Goal: Information Seeking & Learning: Learn about a topic

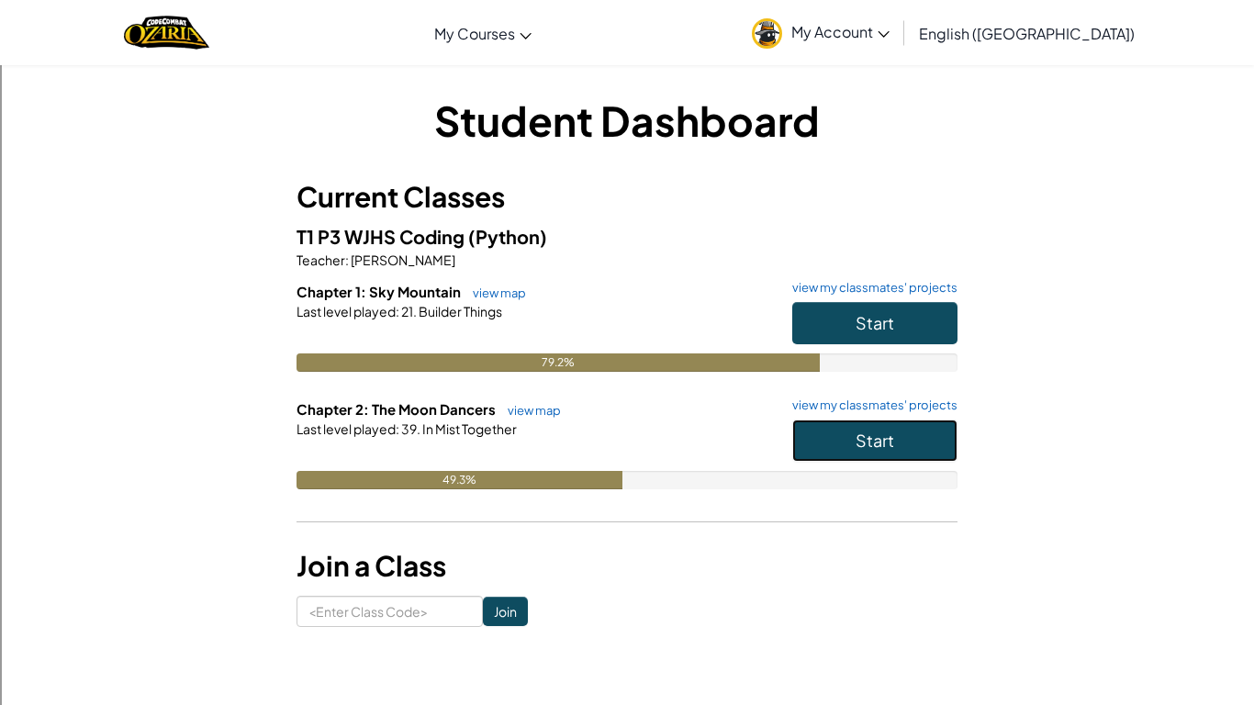
click at [830, 445] on button "Start" at bounding box center [874, 440] width 165 height 42
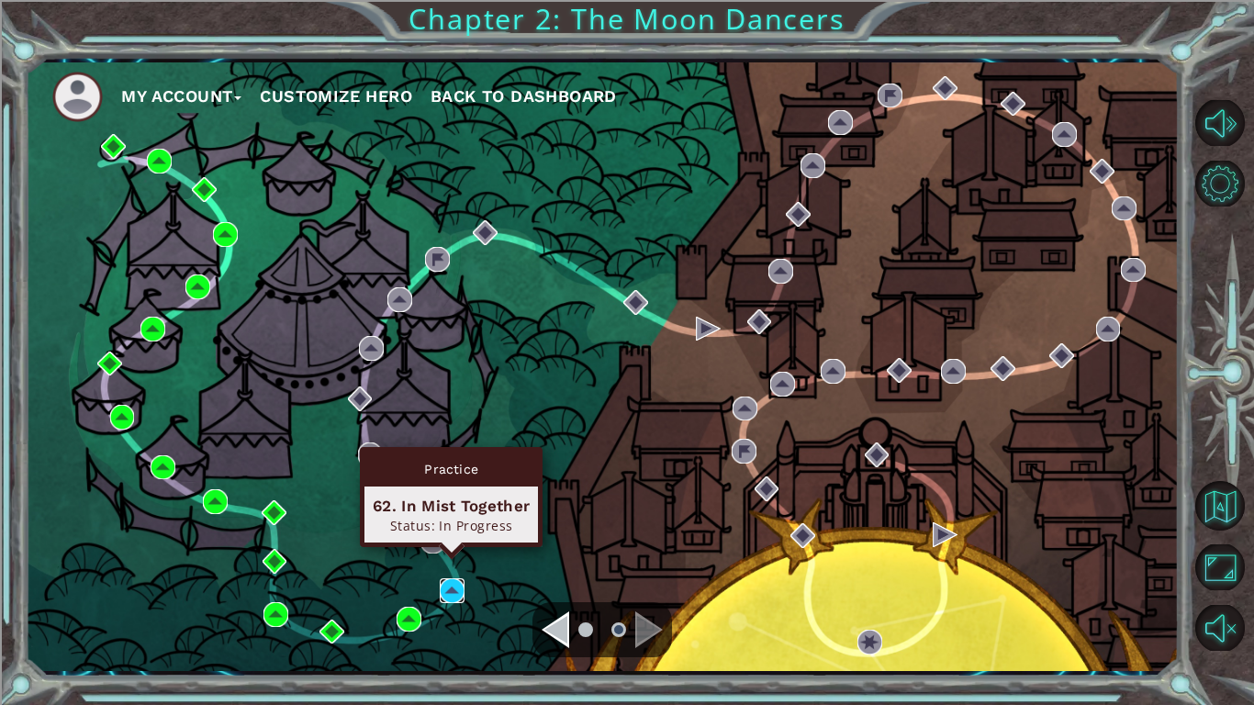
click at [456, 586] on img at bounding box center [452, 590] width 25 height 25
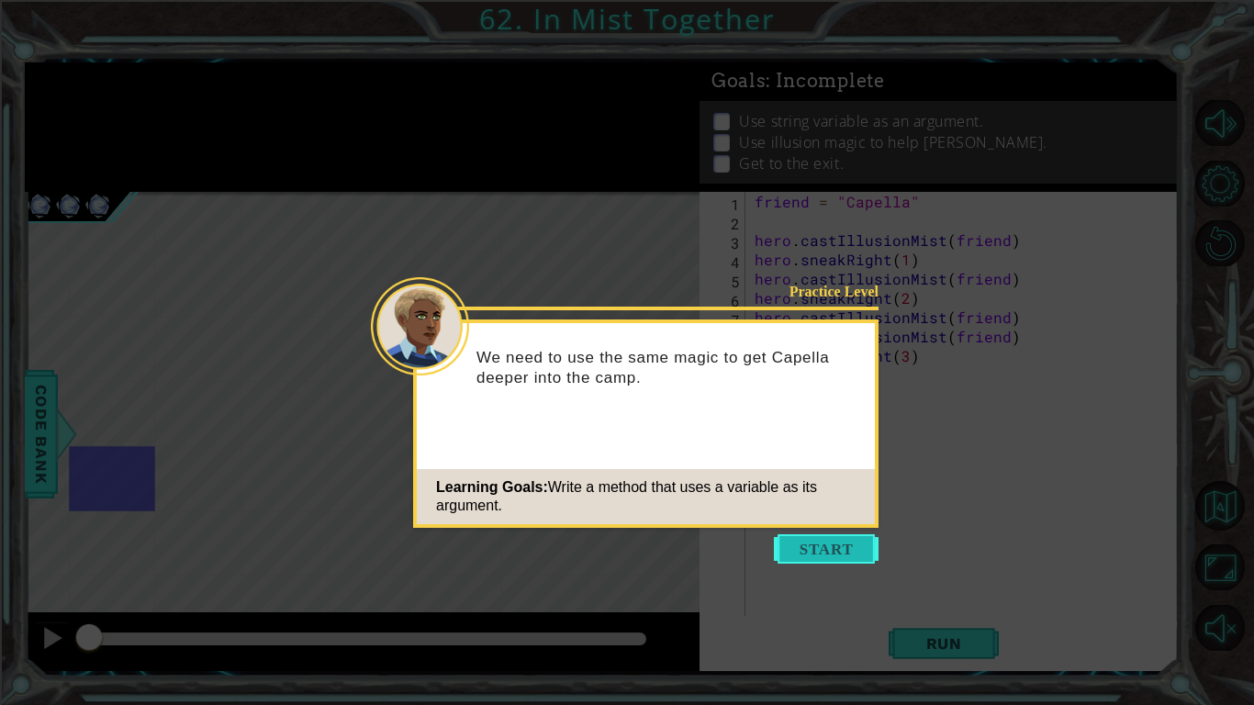
click at [821, 555] on button "Start" at bounding box center [826, 548] width 105 height 29
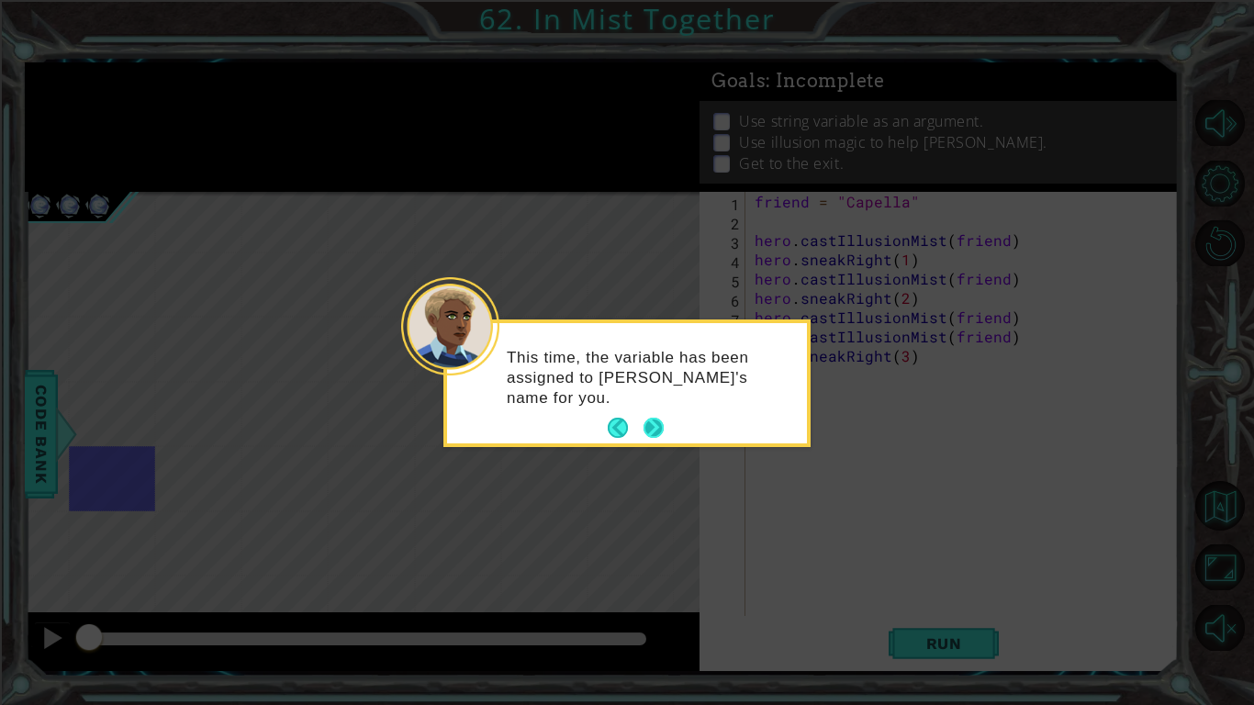
click at [649, 425] on button "Next" at bounding box center [653, 428] width 20 height 20
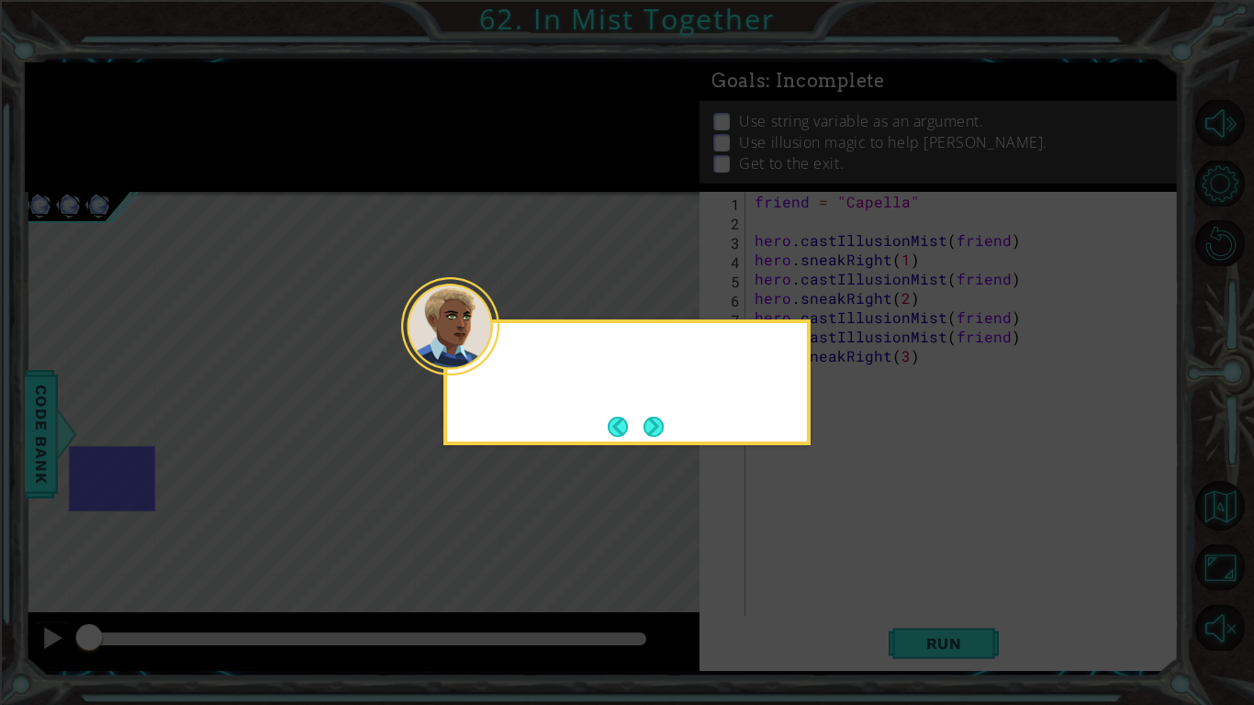
click at [649, 425] on button "Next" at bounding box center [653, 427] width 20 height 20
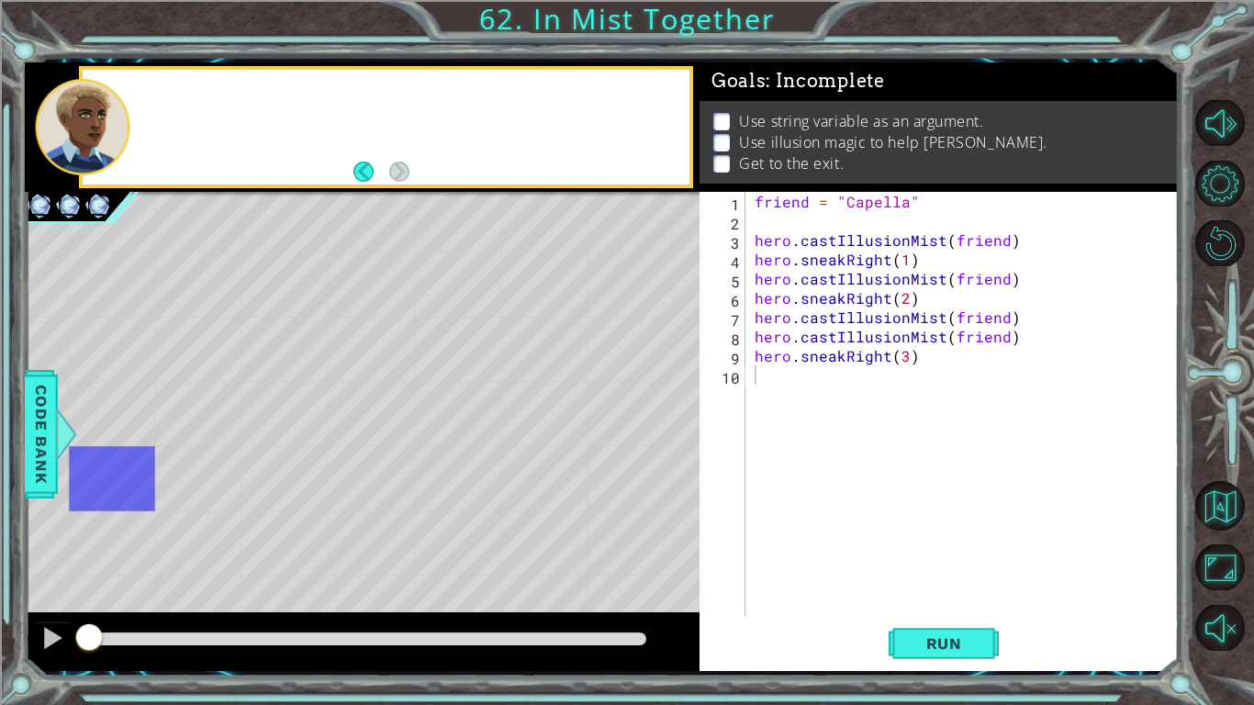
click at [649, 425] on div "* Dot" at bounding box center [630, 414] width 86 height 65
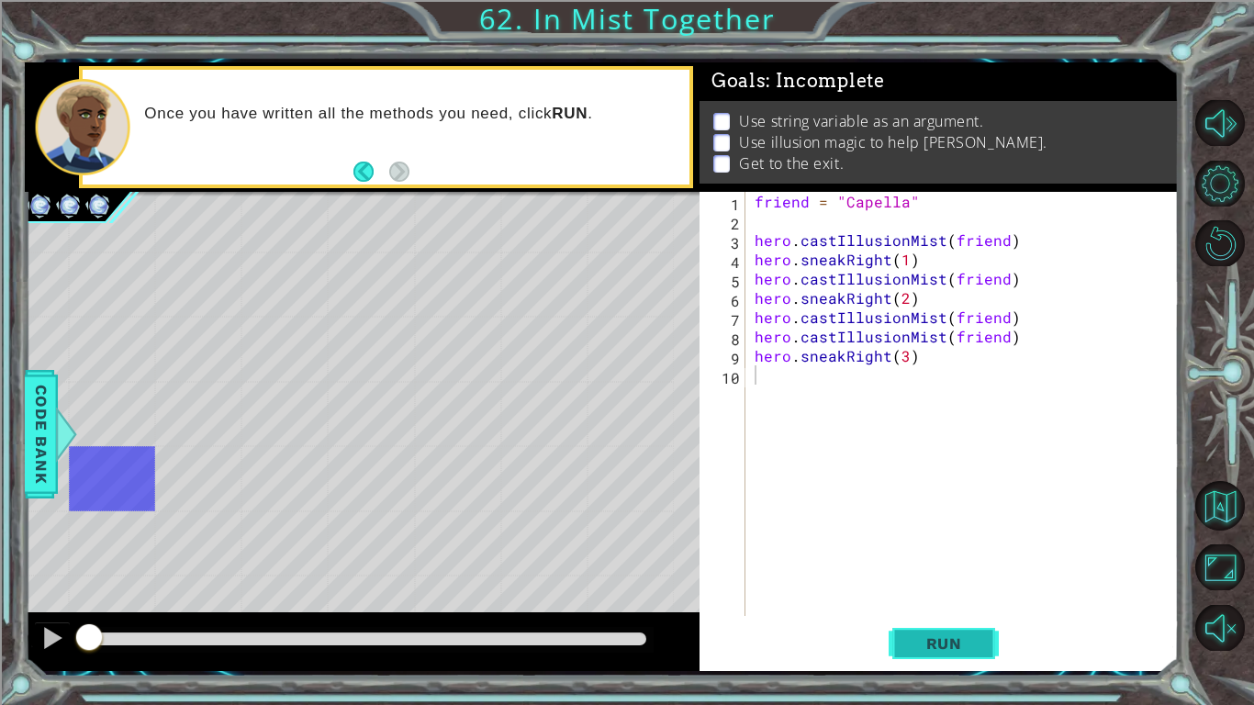
click at [927, 646] on span "Run" at bounding box center [944, 643] width 73 height 18
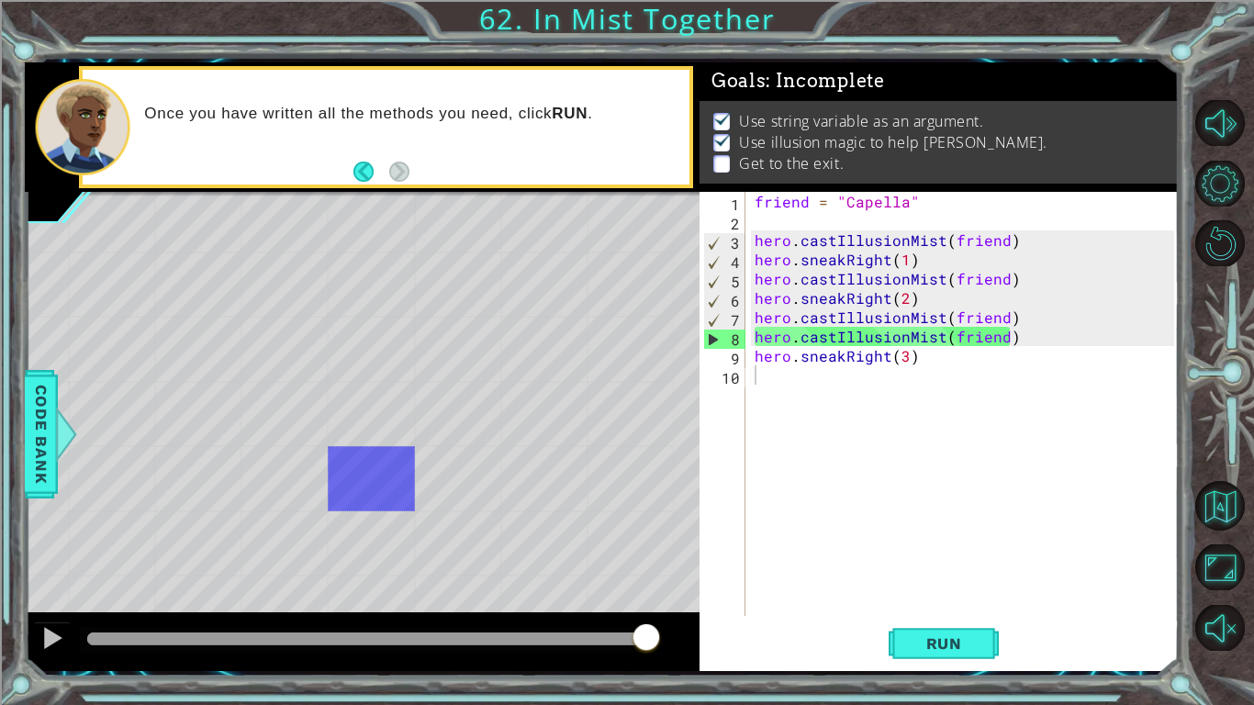
type textarea "hero.castIllusionMist(friend)"
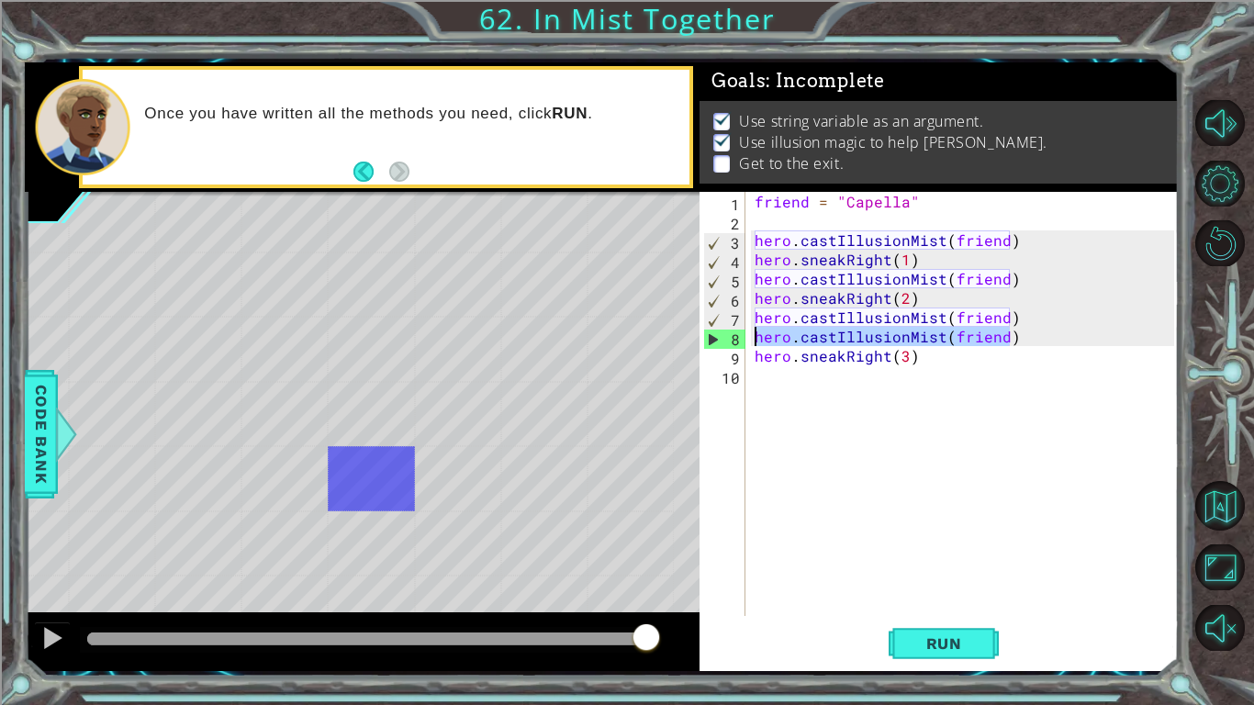
drag, startPoint x: 1015, startPoint y: 333, endPoint x: 710, endPoint y: 334, distance: 305.7
click at [710, 334] on div "hero.castIllusionMist(friend) 1 2 3 4 5 6 7 8 9 10 friend = "Capella" hero . ca…" at bounding box center [936, 404] width 475 height 424
type textarea "hero.castIllusionMist(friend)"
